Goal: Subscribe to service/newsletter

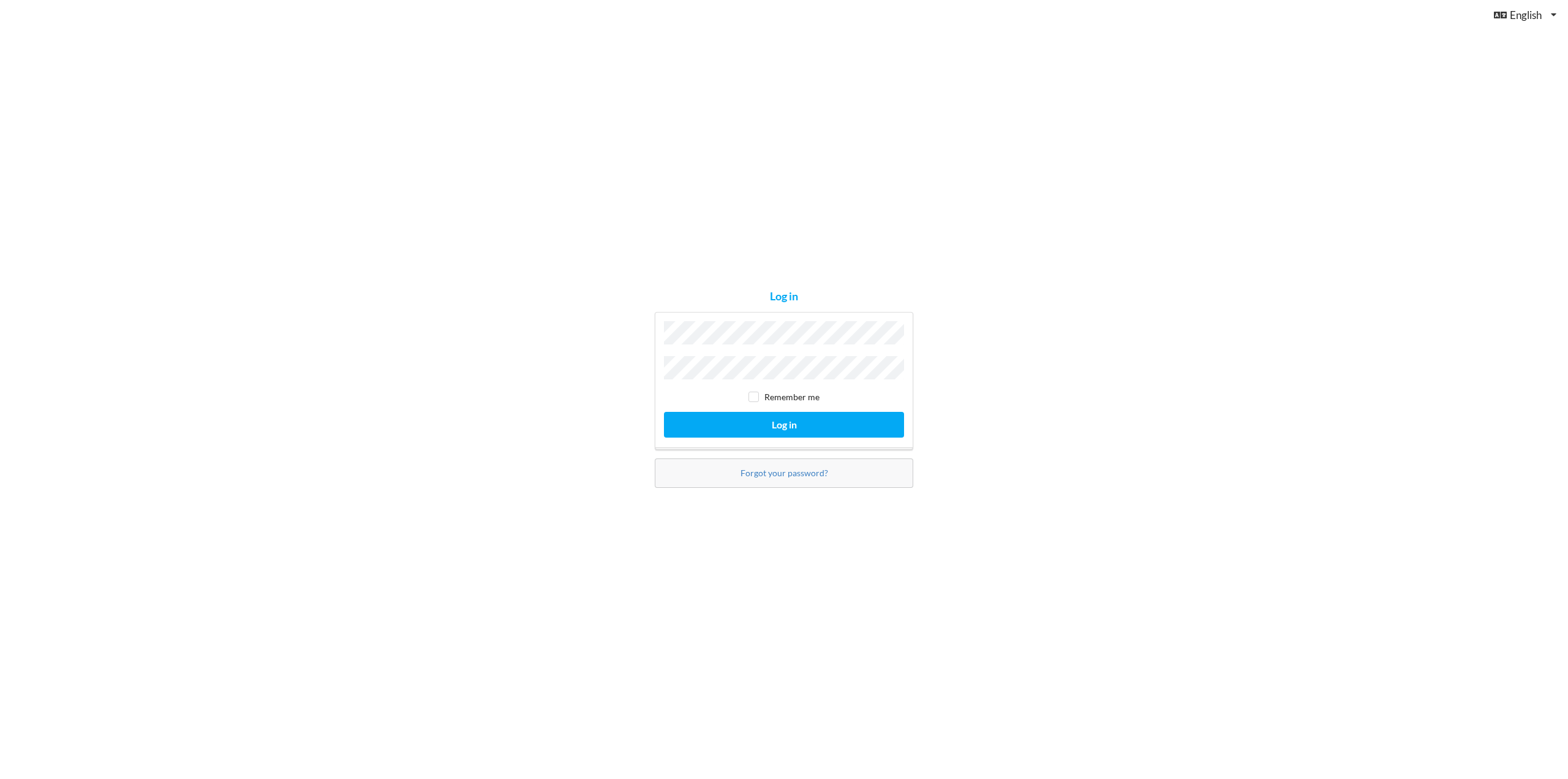
click at [664, 412] on button "Log in" at bounding box center [784, 425] width 240 height 26
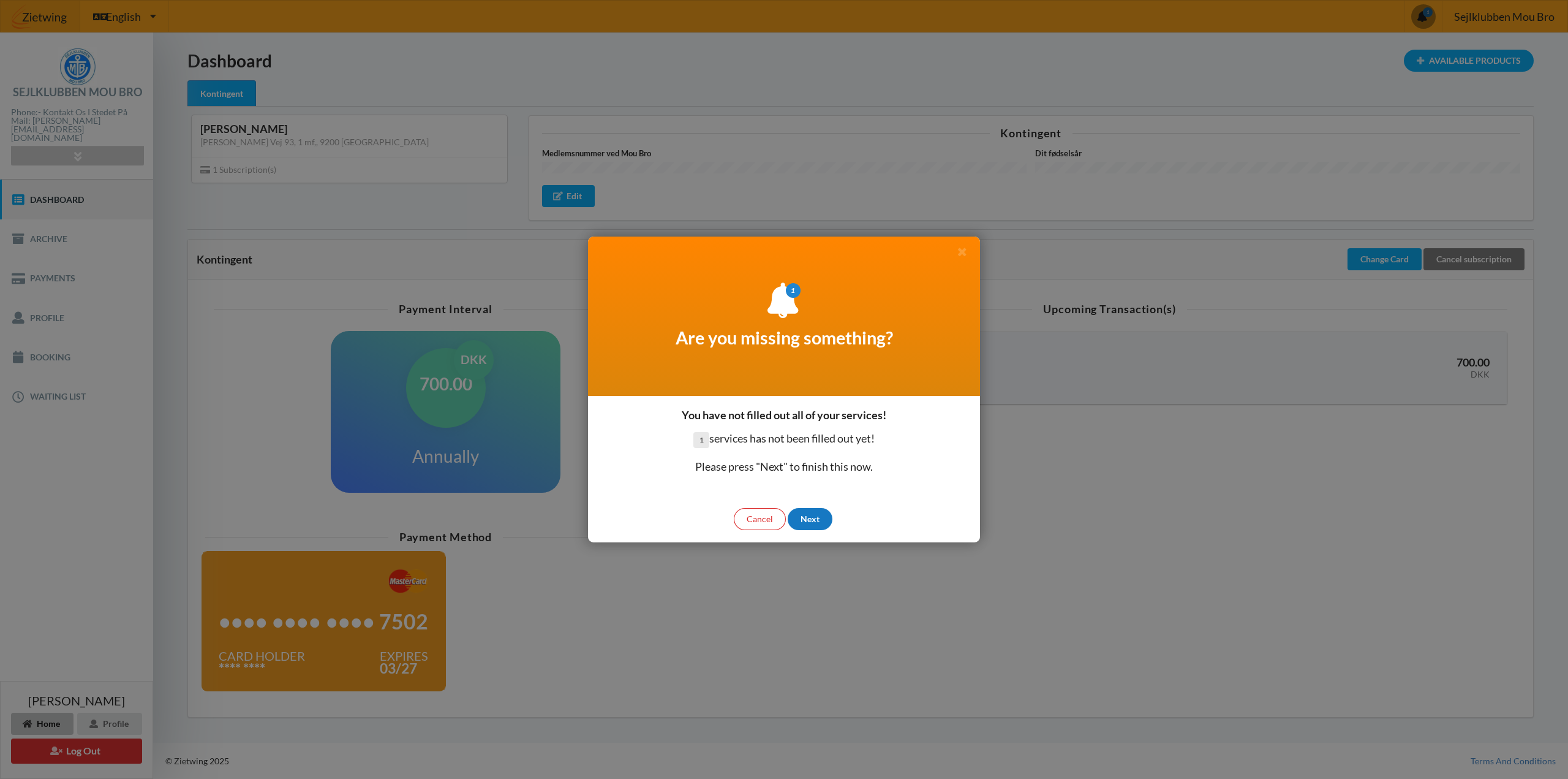
click at [824, 523] on div "Next" at bounding box center [810, 518] width 45 height 22
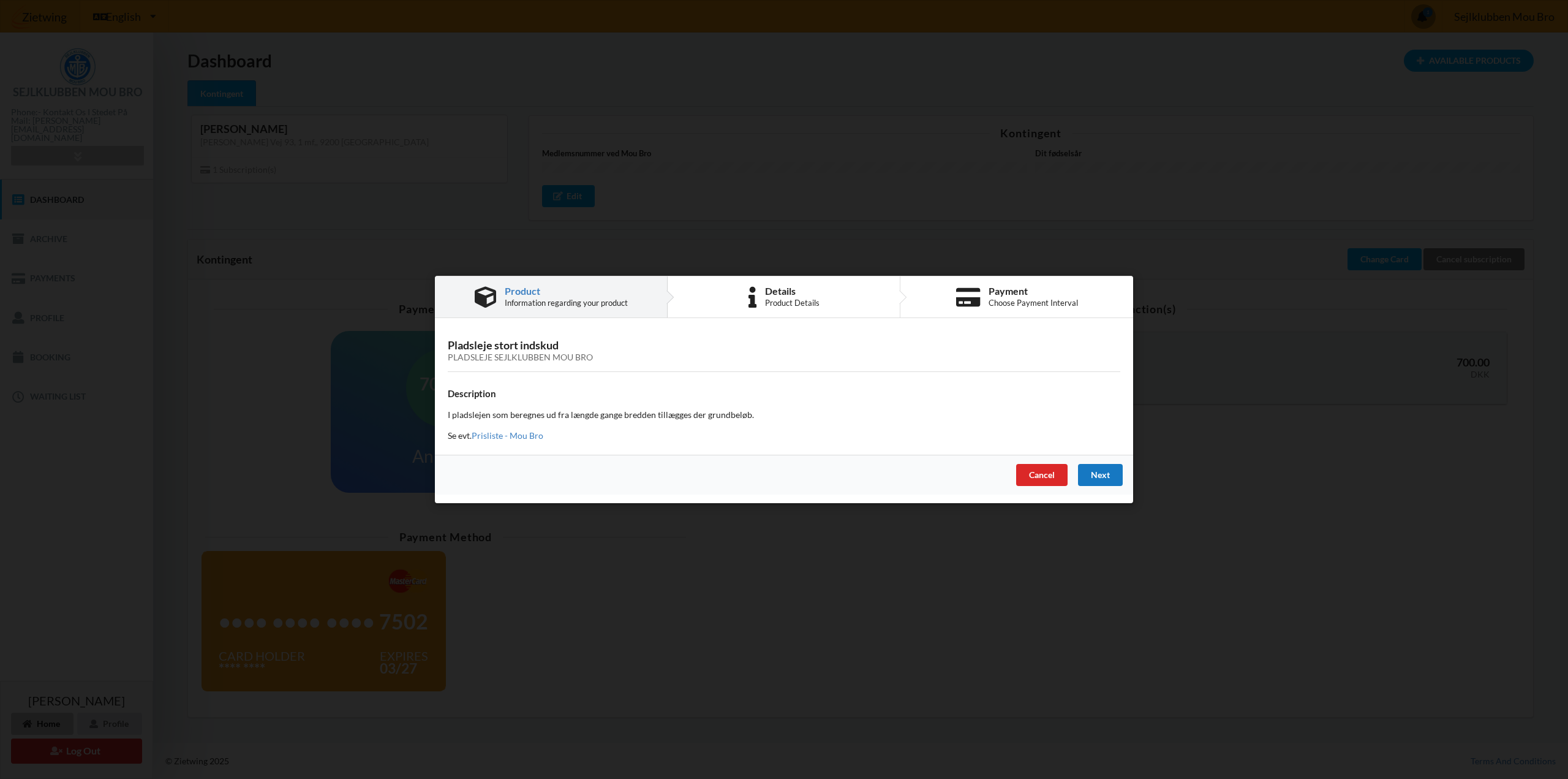
click at [1090, 475] on div "Next" at bounding box center [1100, 475] width 45 height 22
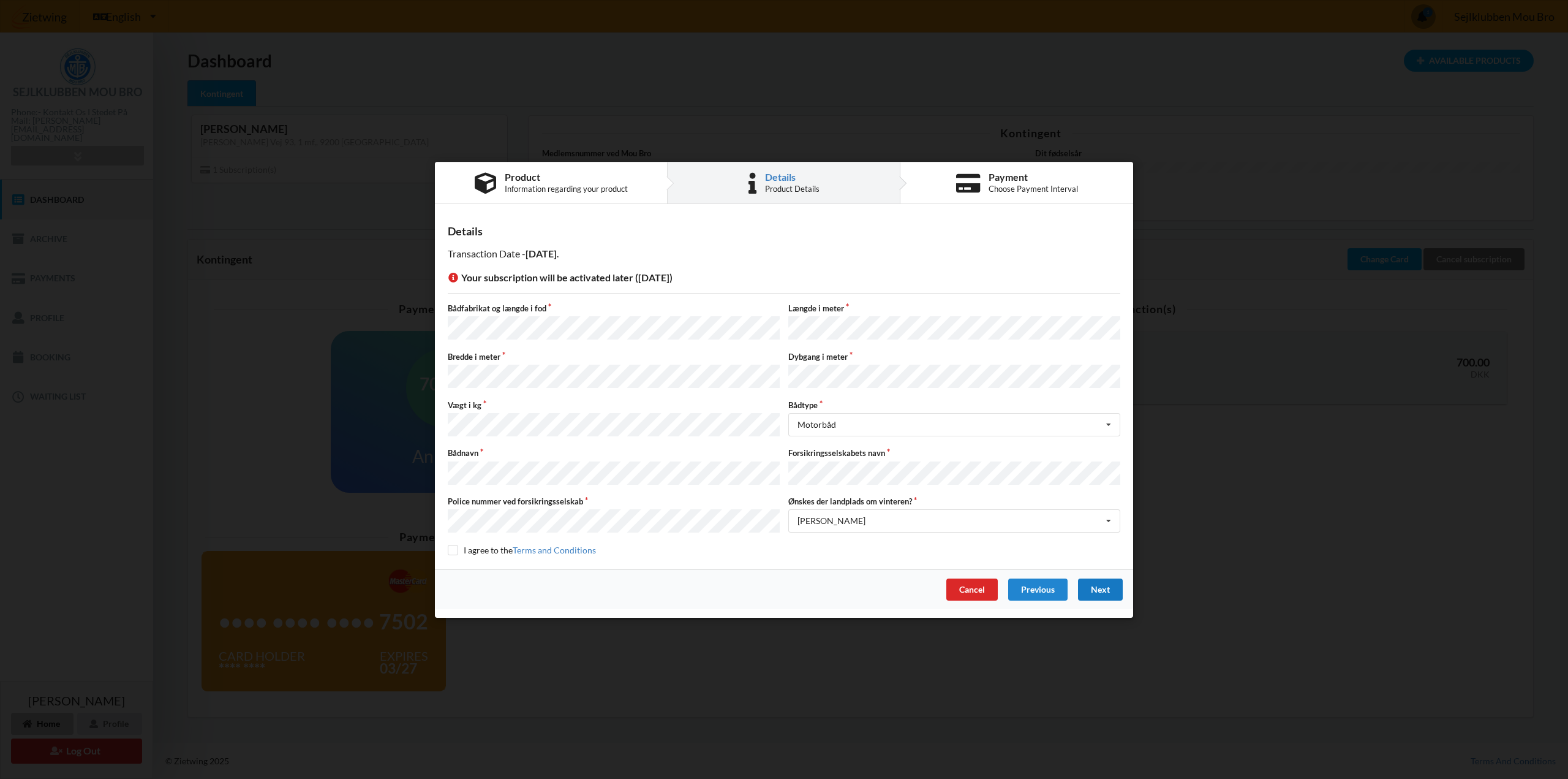
click at [1096, 581] on div "Next" at bounding box center [1100, 589] width 45 height 22
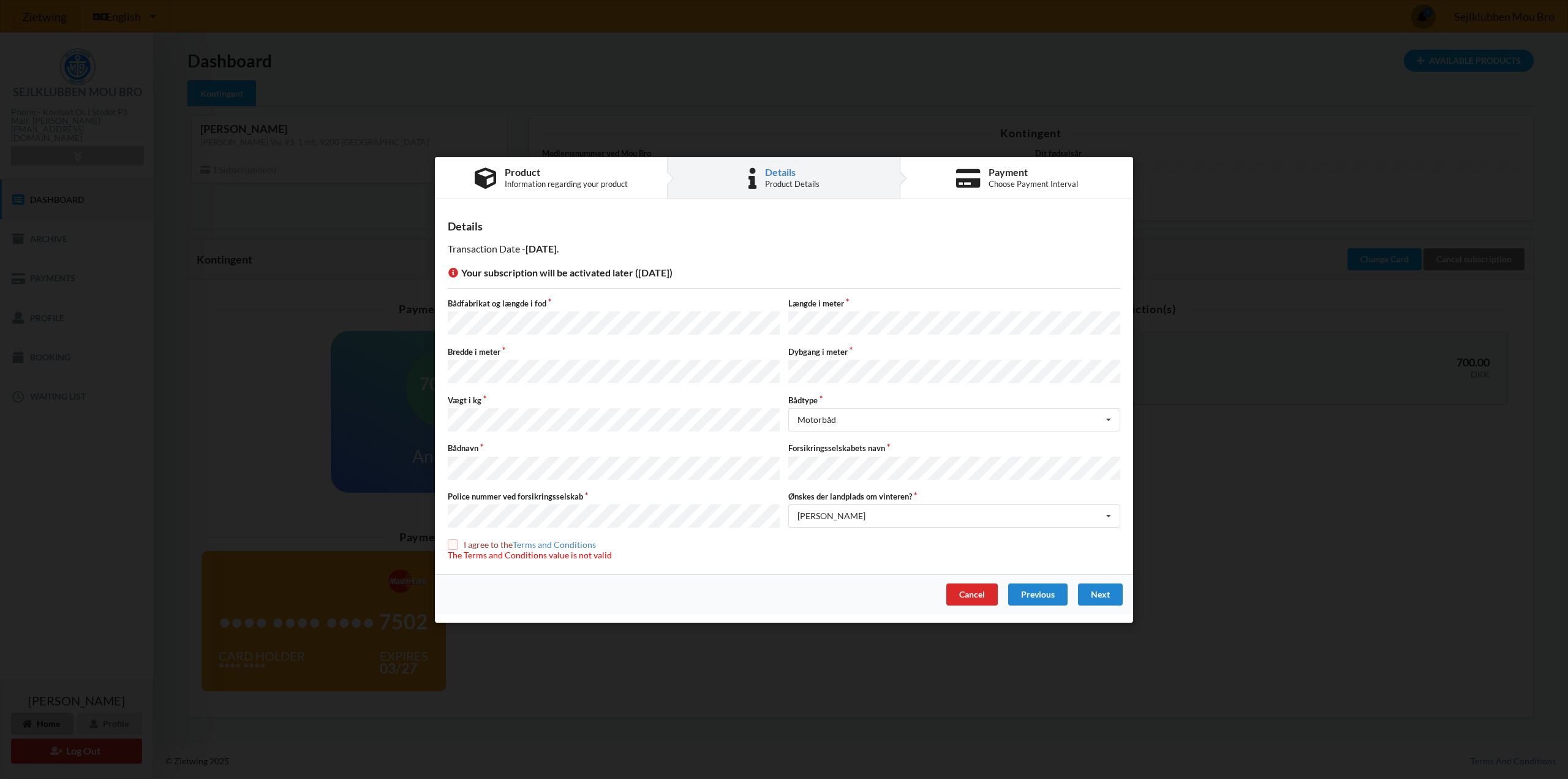
click at [449, 539] on input "checkbox" at bounding box center [453, 544] width 10 height 10
checkbox input "true"
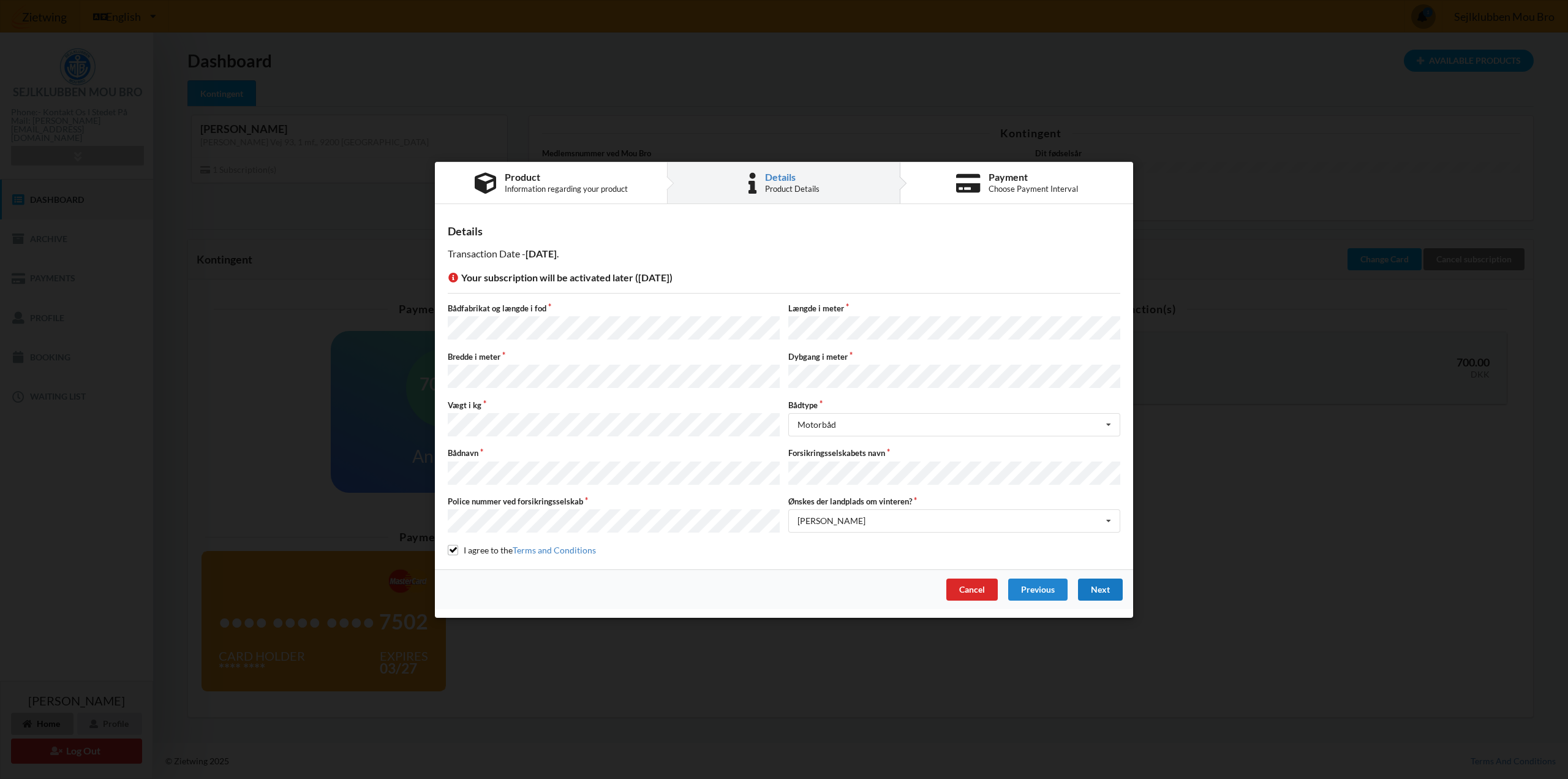
click at [1093, 578] on div "Next" at bounding box center [1100, 589] width 45 height 22
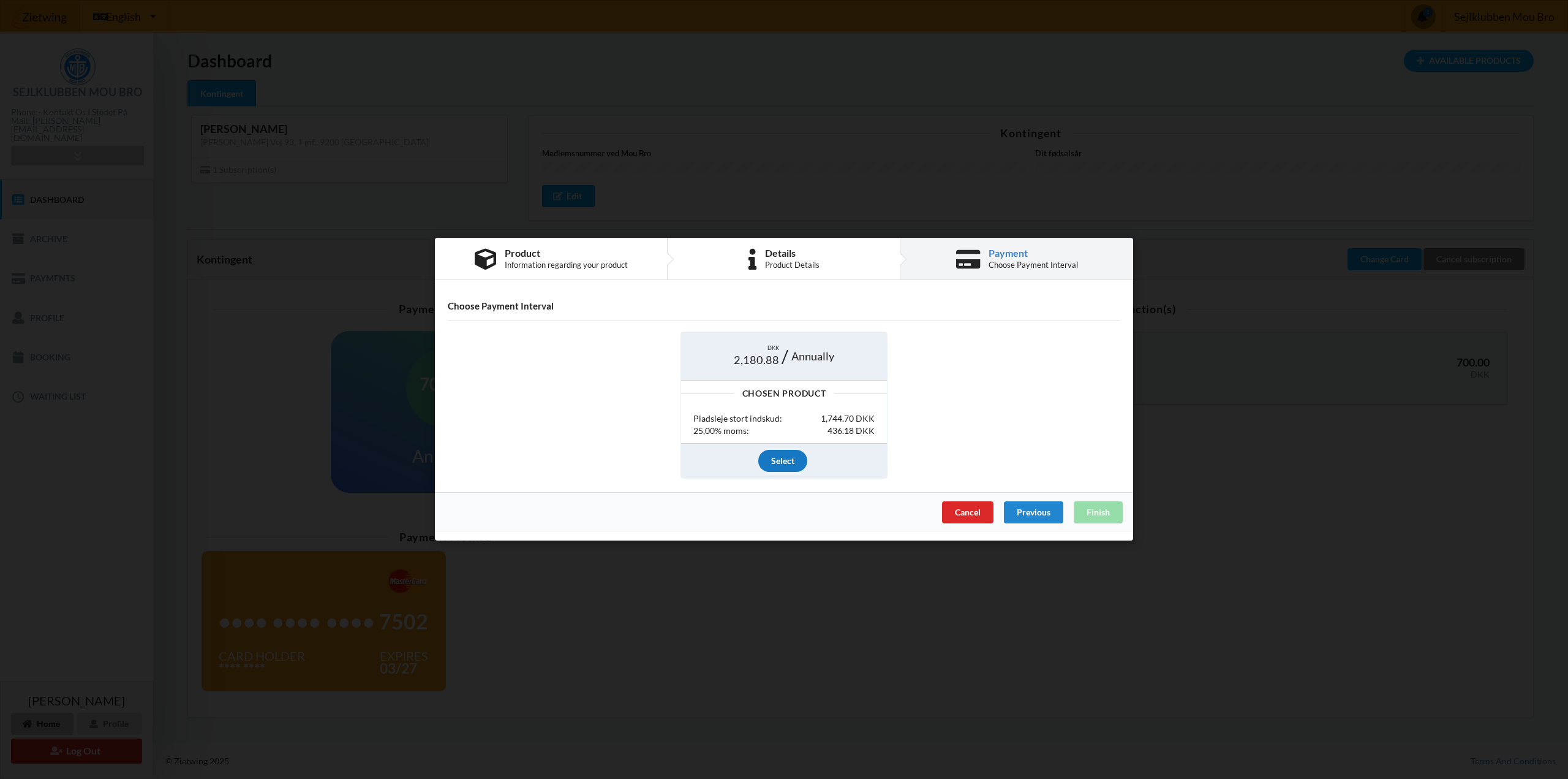
click at [802, 457] on div "Select" at bounding box center [783, 461] width 49 height 22
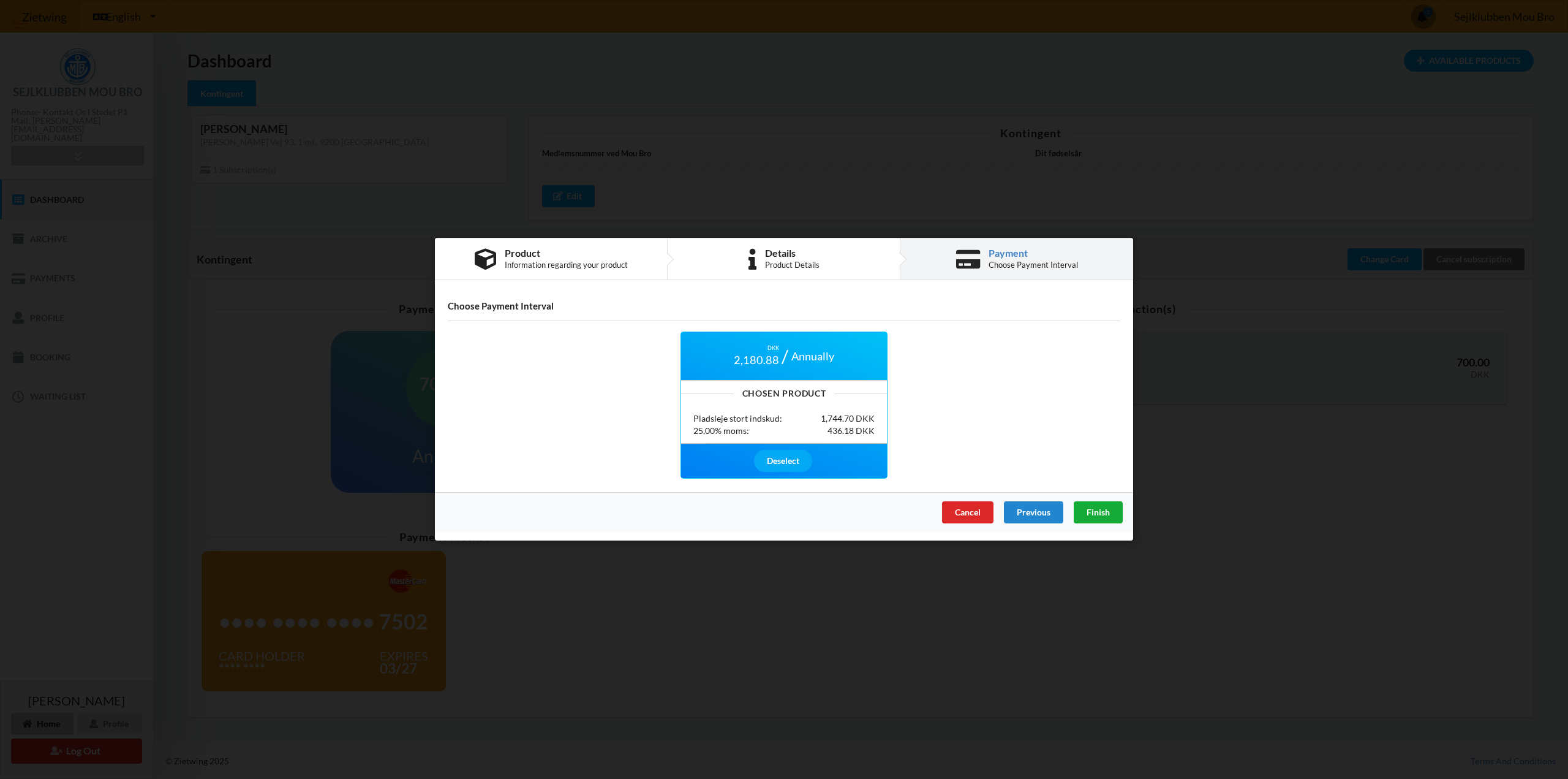
click at [1089, 510] on span "Finish" at bounding box center [1097, 513] width 23 height 10
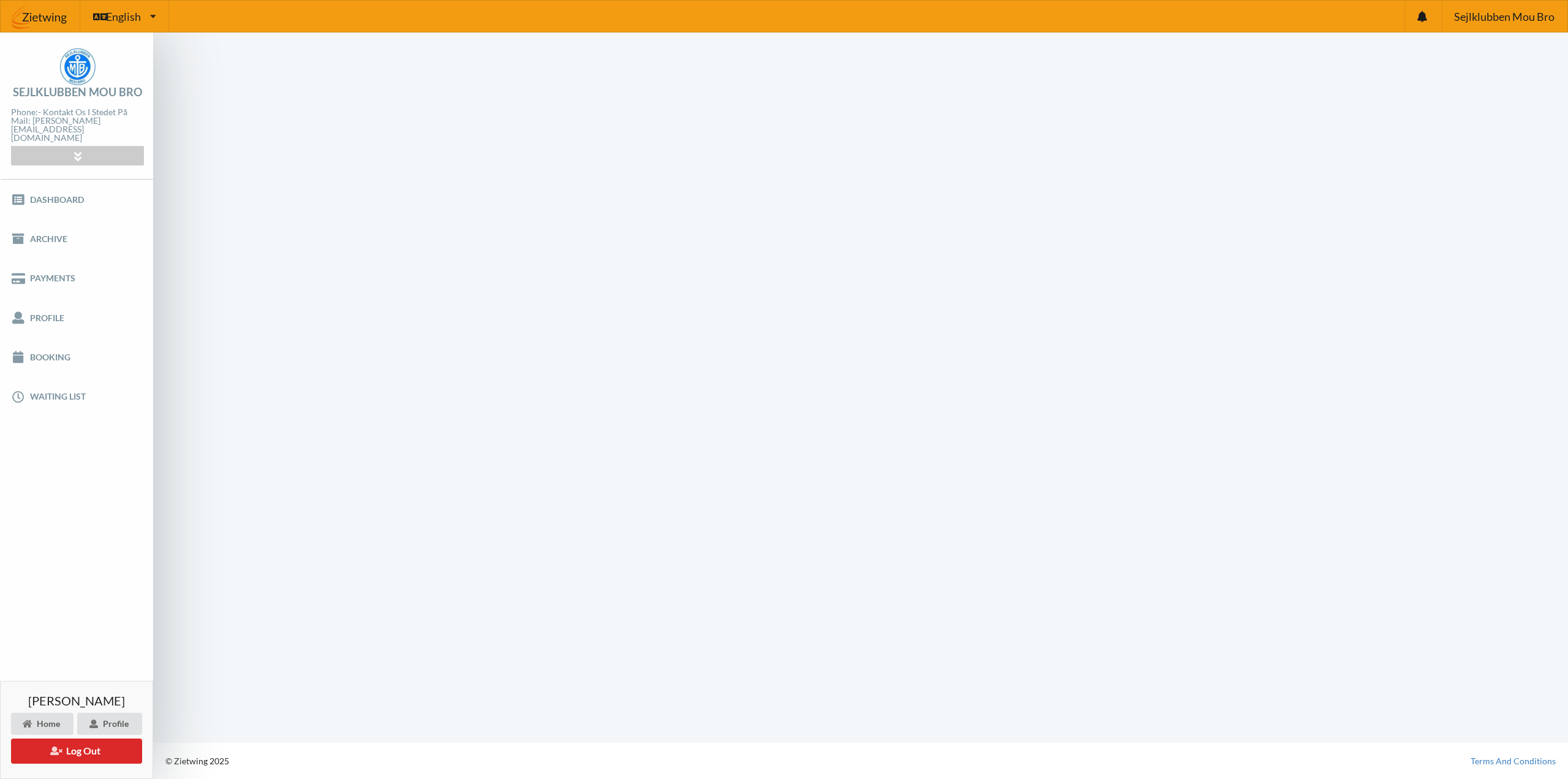
scroll to position [1, 0]
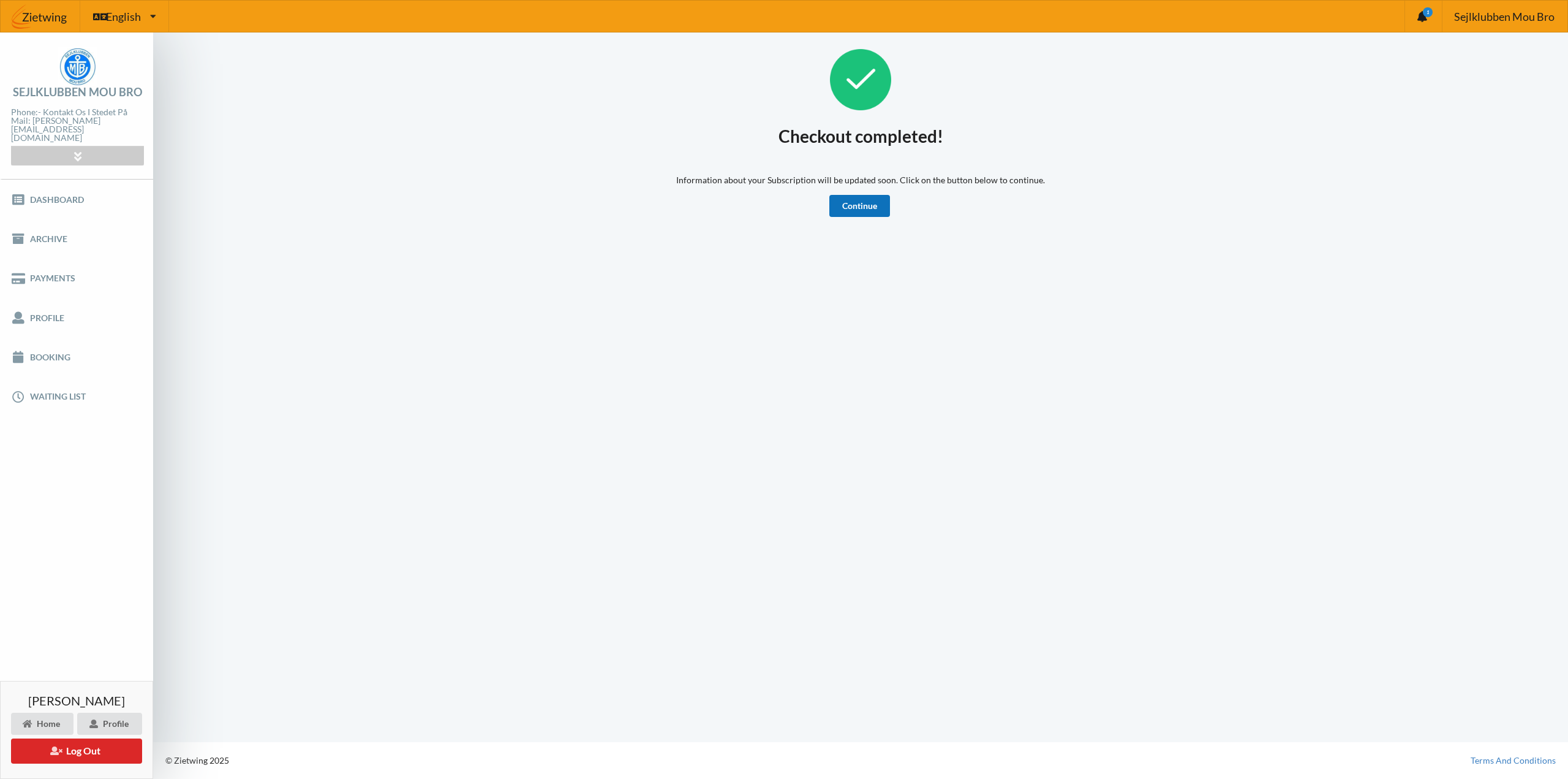
click at [857, 206] on link "Continue" at bounding box center [859, 206] width 60 height 22
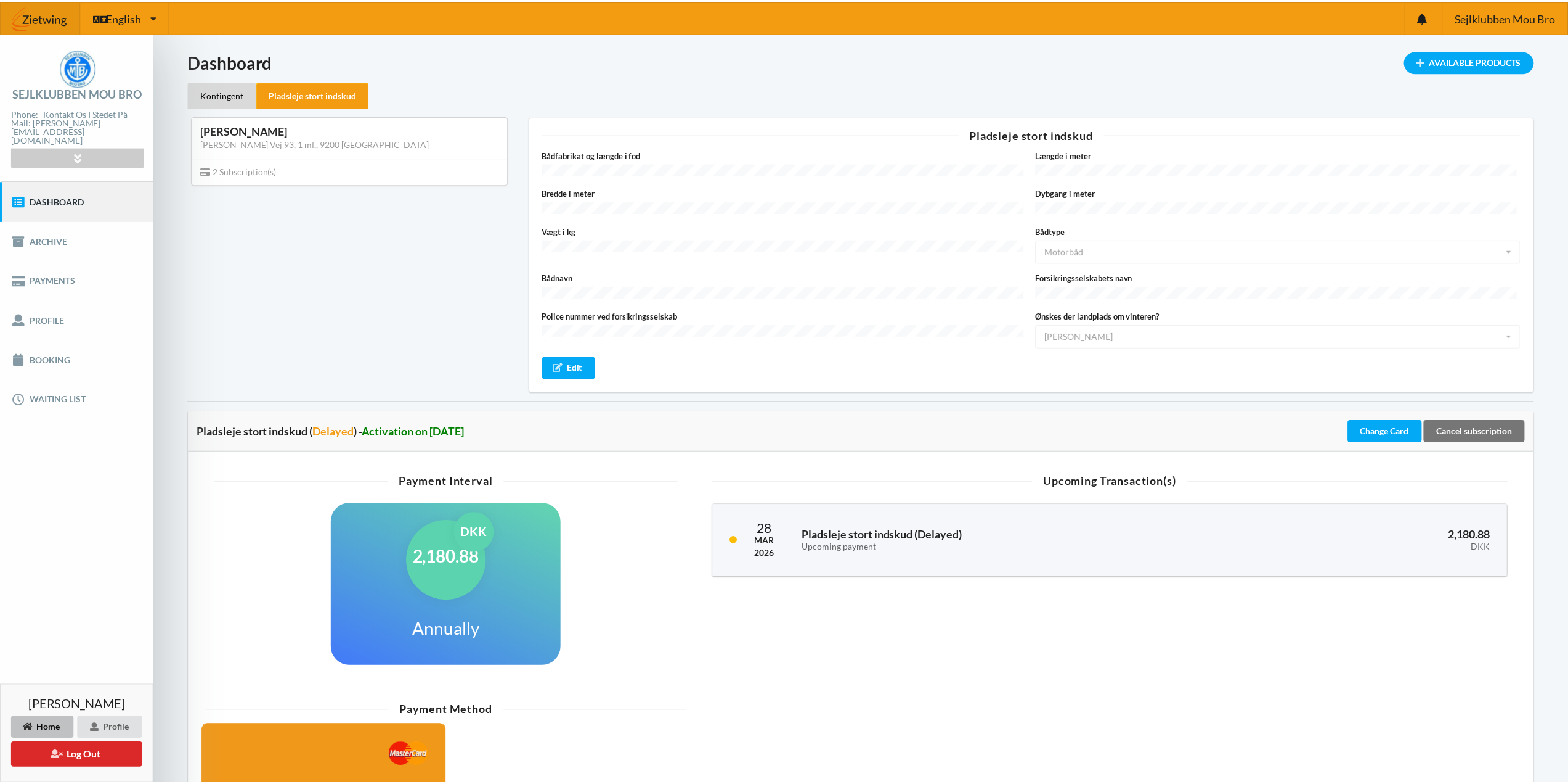
scroll to position [155, 0]
